Goal: Task Accomplishment & Management: Use online tool/utility

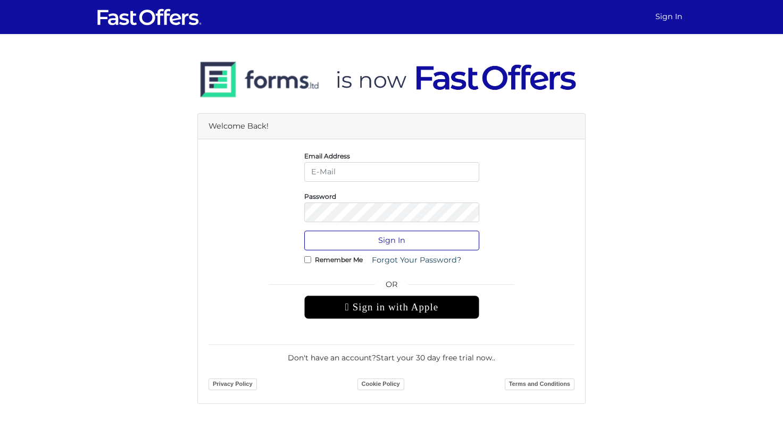
type input "jessiemelo@jessiemelorealty.com"
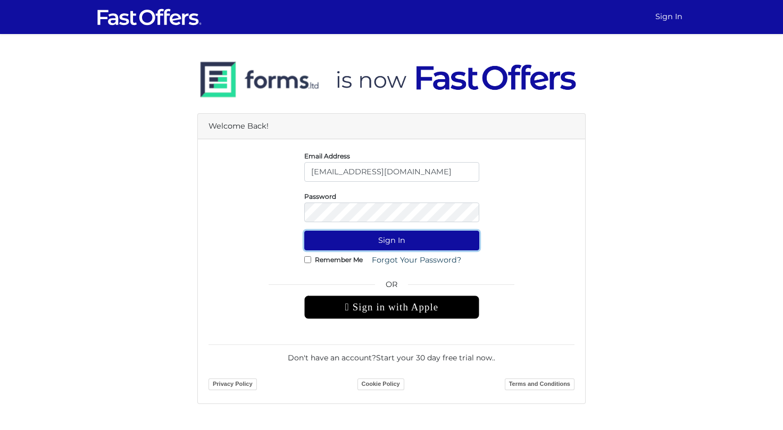
click at [418, 239] on button "Sign In" at bounding box center [391, 241] width 175 height 20
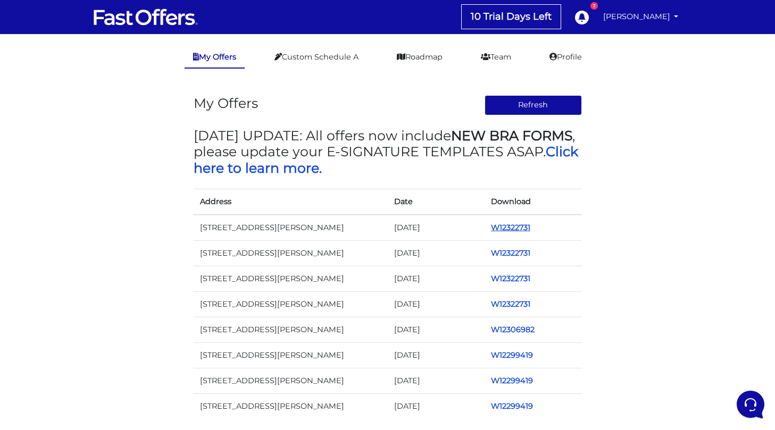
click at [503, 226] on link "W12322731" at bounding box center [510, 228] width 39 height 10
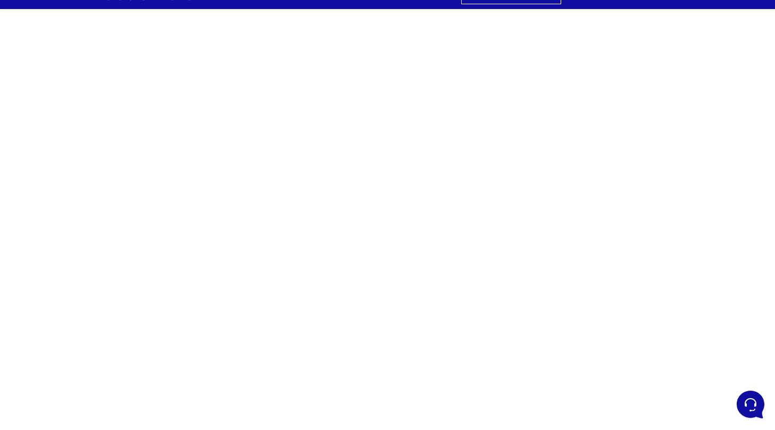
scroll to position [24, 0]
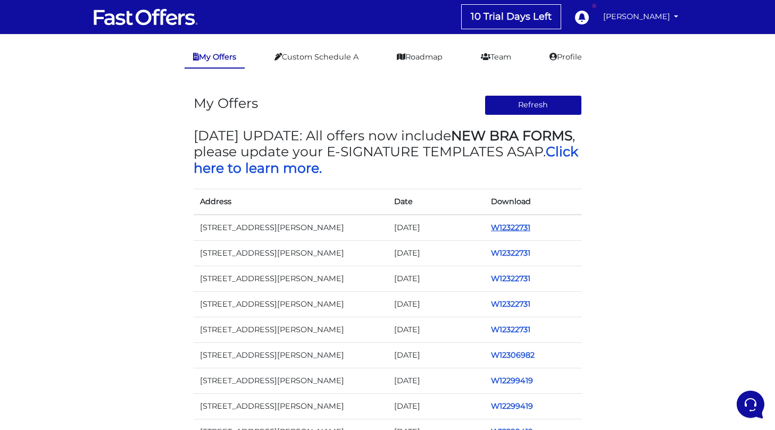
click at [522, 225] on link "W12322731" at bounding box center [510, 228] width 39 height 10
